Goal: Information Seeking & Learning: Learn about a topic

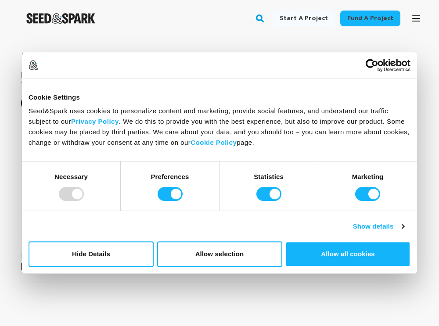
scroll to position [272, 0]
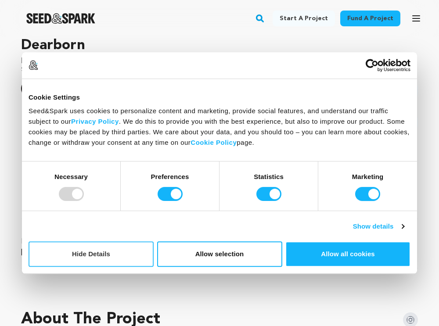
click at [111, 258] on button "Hide Details" at bounding box center [91, 253] width 125 height 25
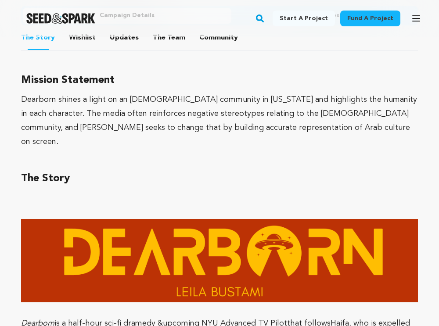
scroll to position [530, 0]
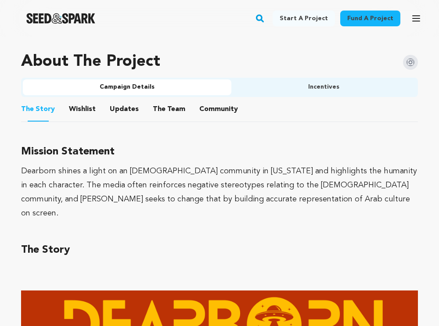
click at [163, 108] on button "The Team" at bounding box center [168, 111] width 21 height 21
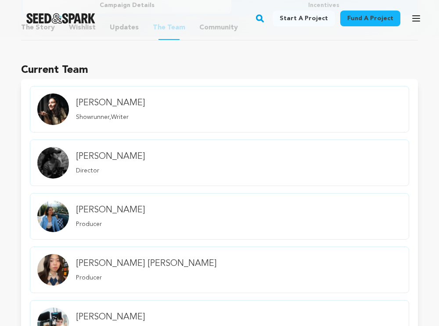
scroll to position [622, 0]
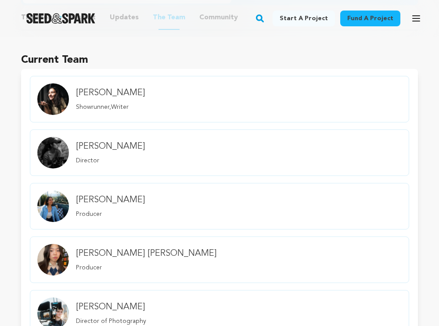
click at [163, 108] on link "Leila Bustami Showrunner,Writer" at bounding box center [219, 99] width 379 height 47
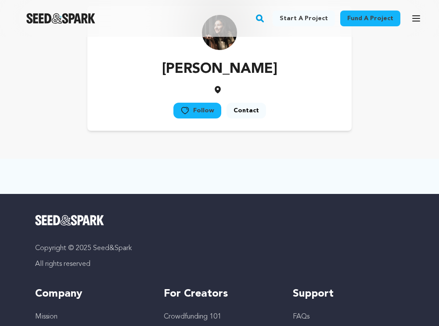
scroll to position [50, 0]
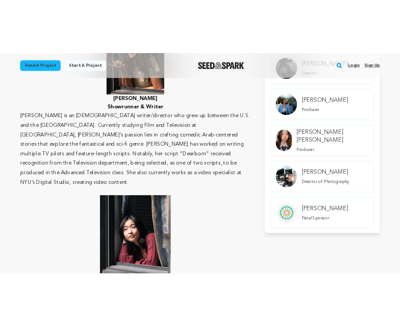
scroll to position [617, 0]
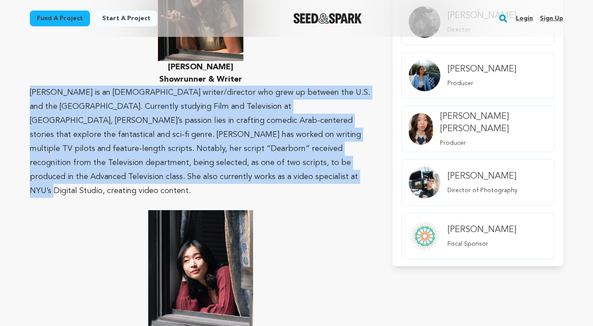
drag, startPoint x: 127, startPoint y: 174, endPoint x: 23, endPoint y: 90, distance: 133.3
copy span "[PERSON_NAME] is an [DEMOGRAPHIC_DATA] writer/director who grew up between the …"
